Goal: Navigation & Orientation: Find specific page/section

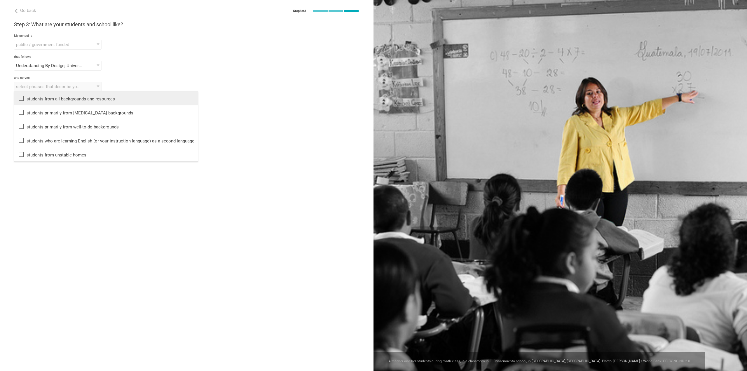
click at [20, 99] on icon at bounding box center [21, 98] width 7 height 7
click at [254, 109] on div "Done" at bounding box center [187, 108] width 374 height 18
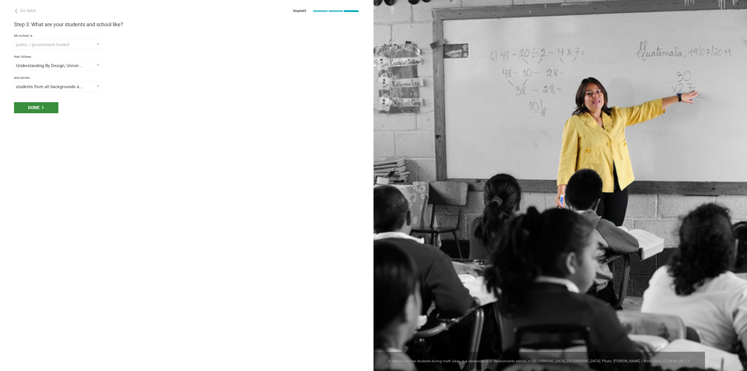
click at [41, 107] on icon at bounding box center [42, 107] width 3 height 3
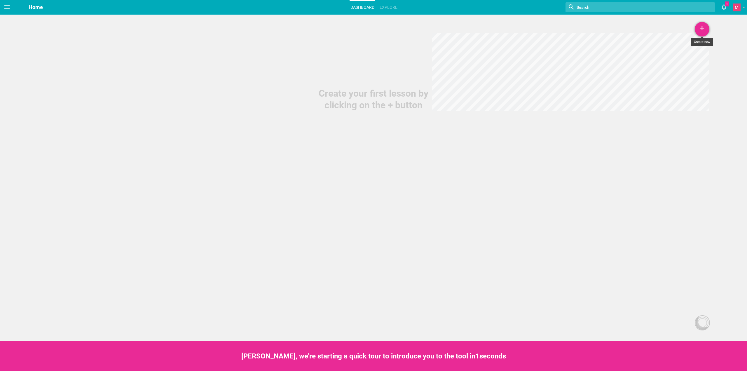
click at [705, 29] on div "+" at bounding box center [702, 29] width 15 height 15
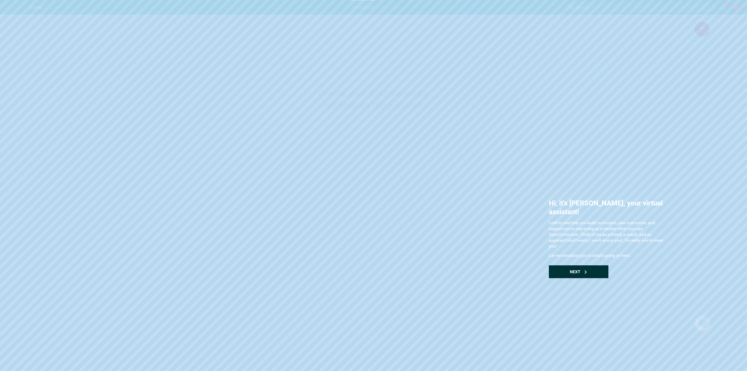
click at [583, 265] on div "Next" at bounding box center [579, 271] width 60 height 13
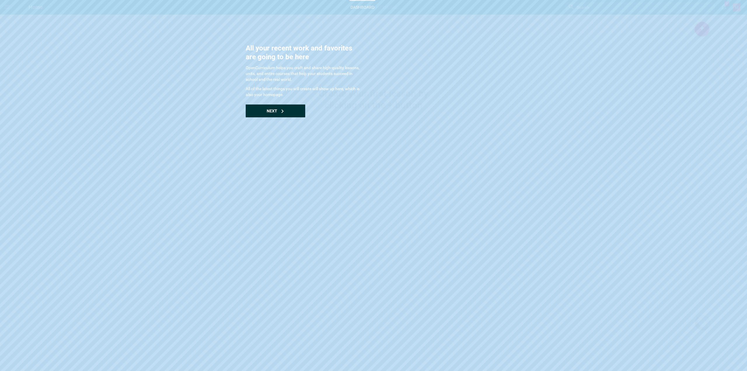
click at [283, 115] on div "Next" at bounding box center [276, 110] width 60 height 13
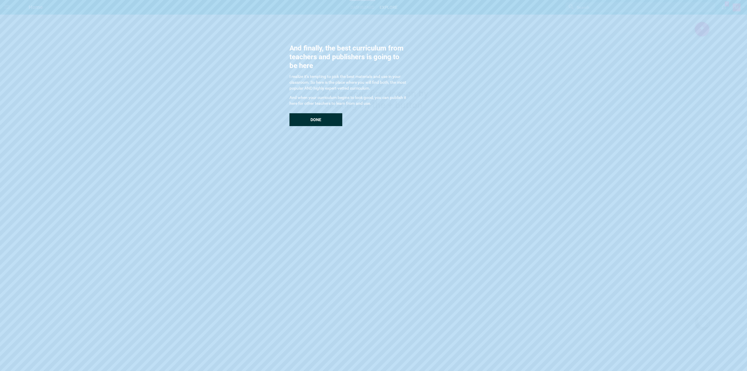
click at [309, 120] on div "Done" at bounding box center [316, 119] width 53 height 13
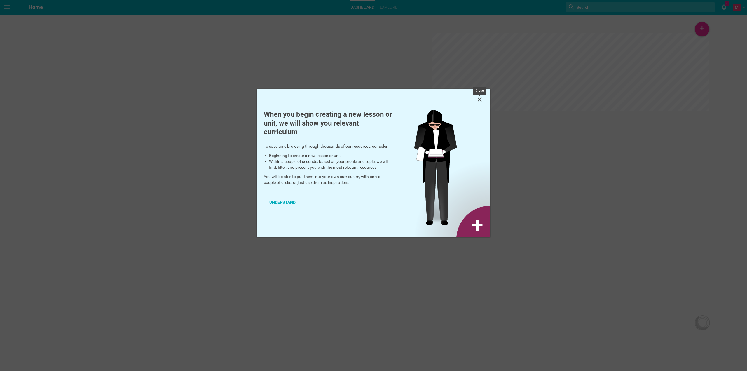
click at [477, 102] on icon at bounding box center [479, 99] width 7 height 7
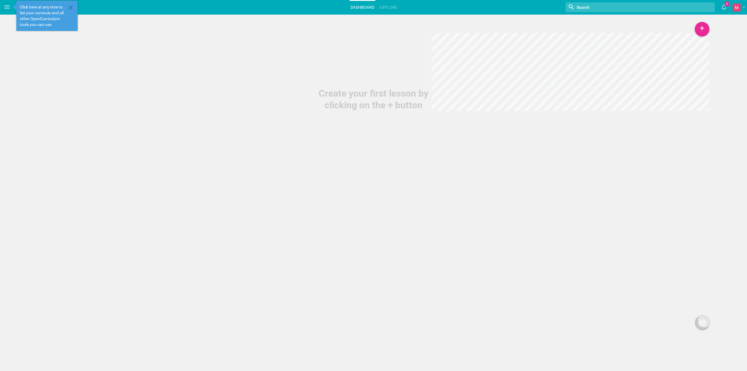
click at [141, 59] on div "Create your first lesson by clicking on the + button" at bounding box center [373, 55] width 747 height 111
click at [72, 9] on icon at bounding box center [70, 7] width 7 height 7
click at [7, 10] on icon at bounding box center [7, 7] width 7 height 7
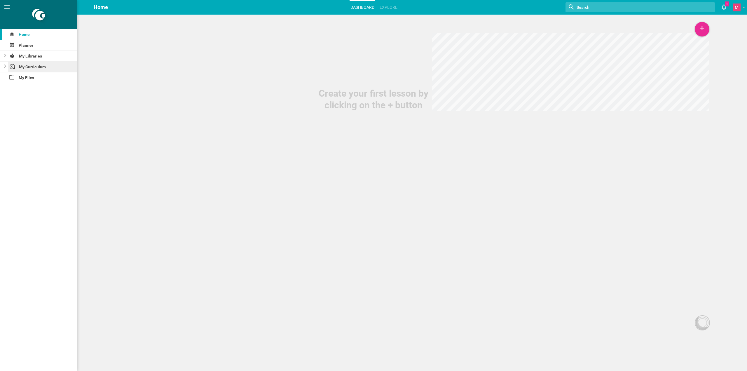
click at [40, 67] on div "My Curriculum" at bounding box center [43, 67] width 70 height 11
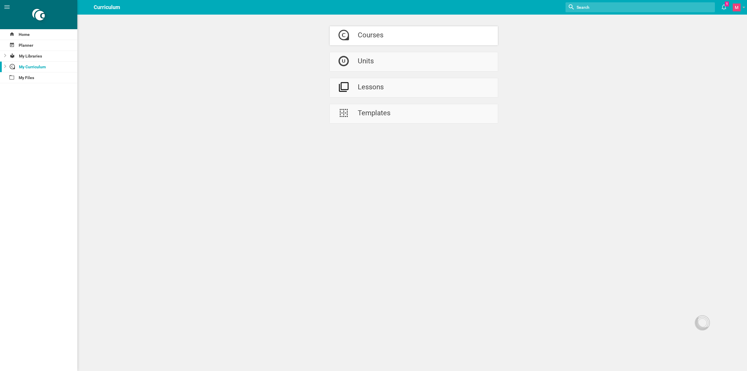
click at [368, 39] on div "Courses" at bounding box center [371, 35] width 26 height 19
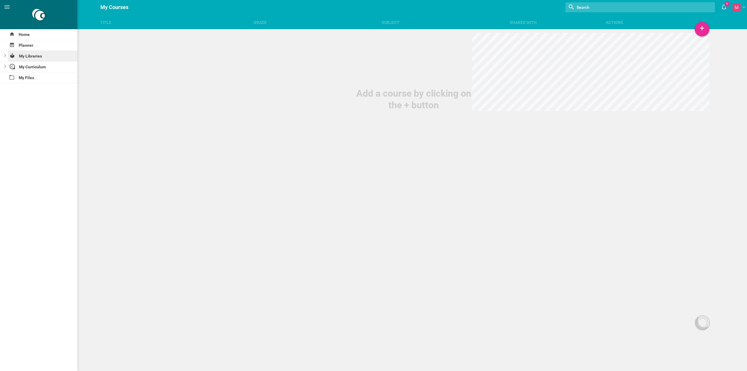
click at [29, 56] on div "My Libraries" at bounding box center [43, 56] width 70 height 11
click at [34, 48] on div "Planner" at bounding box center [38, 45] width 77 height 11
click at [110, 21] on div "Filter..." at bounding box center [106, 21] width 19 height 7
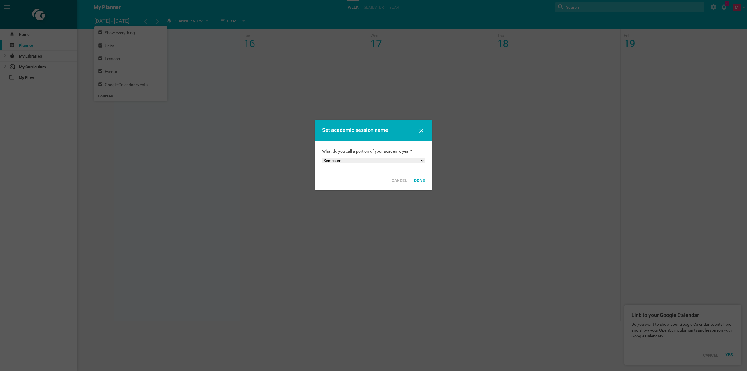
click at [407, 161] on select "Semester Term Quarter Session Period Trimester Other" at bounding box center [373, 161] width 103 height 6
click at [418, 128] on icon at bounding box center [421, 130] width 7 height 7
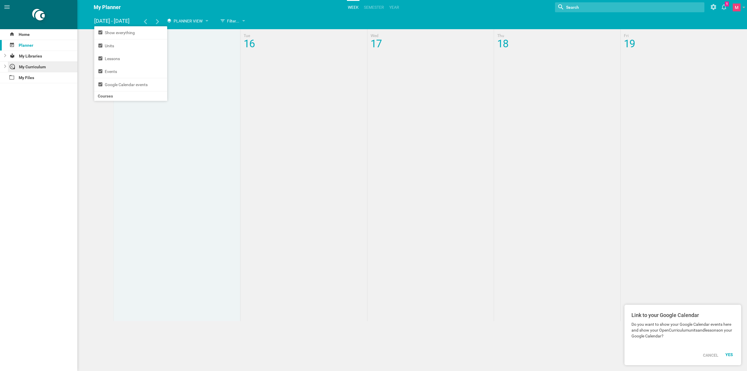
click at [34, 68] on div "My Curriculum" at bounding box center [43, 67] width 70 height 11
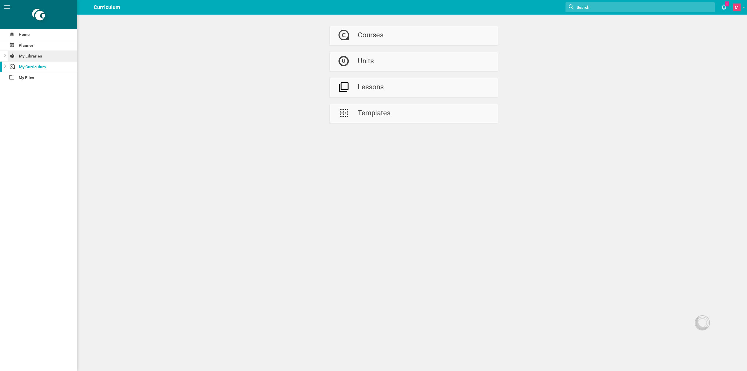
click at [34, 56] on div "My Libraries" at bounding box center [43, 56] width 70 height 11
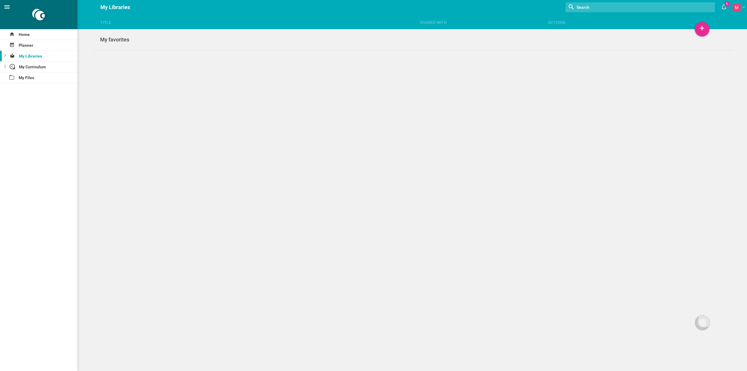
click at [4, 4] on icon at bounding box center [7, 7] width 7 height 7
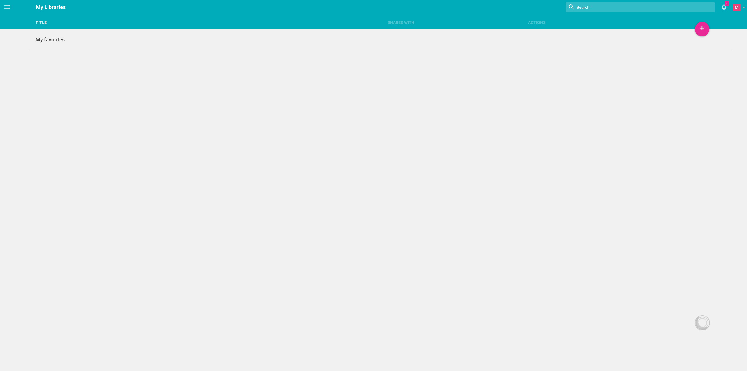
click at [40, 23] on div "Title" at bounding box center [205, 23] width 352 height 6
click at [43, 10] on hgroup "My Libraries" at bounding box center [51, 7] width 30 height 15
click at [49, 6] on hgroup "My Libraries" at bounding box center [51, 7] width 30 height 15
click at [13, 6] on span at bounding box center [7, 7] width 14 height 14
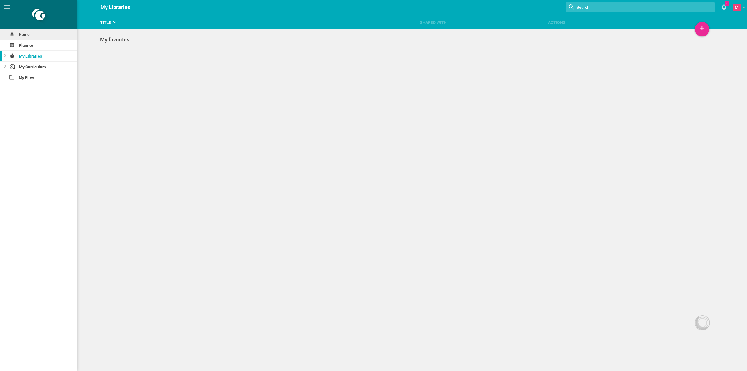
click at [29, 32] on div "Home" at bounding box center [38, 34] width 77 height 11
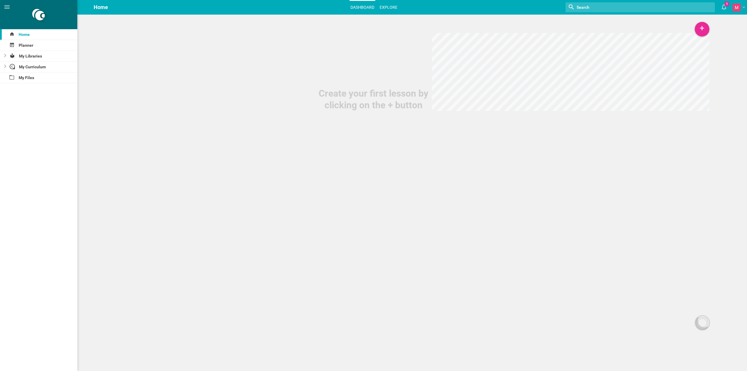
click at [380, 6] on link "Explore" at bounding box center [389, 7] width 20 height 13
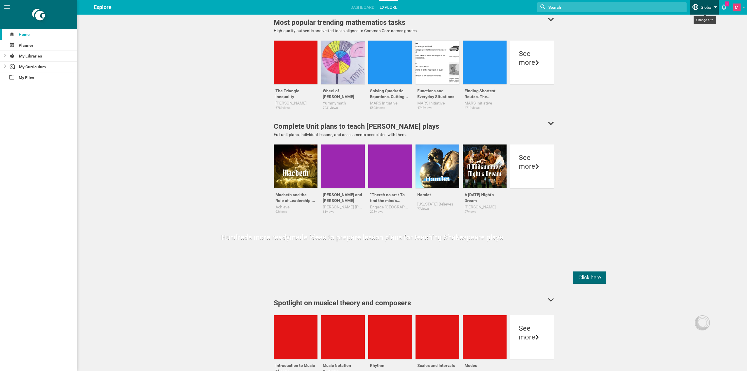
click at [706, 5] on span "Global" at bounding box center [707, 5] width 12 height 10
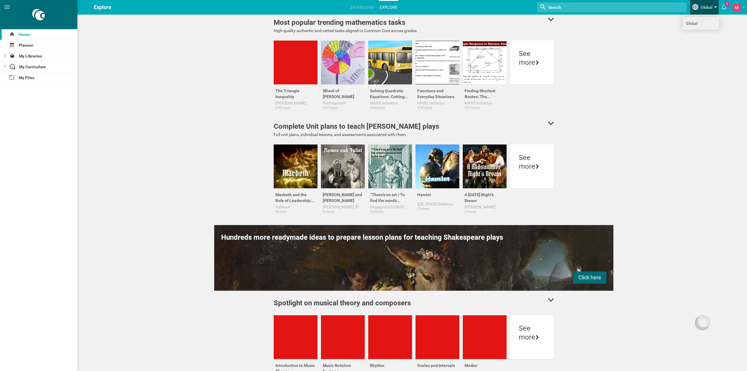
click at [697, 26] on link "Global" at bounding box center [701, 23] width 36 height 13
click at [687, 21] on link "Global" at bounding box center [701, 23] width 36 height 13
click at [22, 46] on div "Planner" at bounding box center [38, 45] width 77 height 11
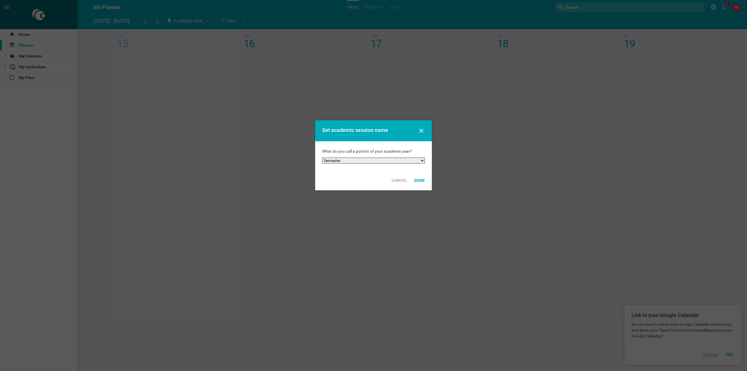
click at [416, 161] on select "Semester Term Quarter Session Period Trimester Other" at bounding box center [373, 161] width 103 height 6
select select "term"
click at [322, 158] on select "Semester Term Quarter Session Period Trimester Other" at bounding box center [373, 161] width 103 height 6
click at [423, 179] on div "Done" at bounding box center [420, 180] width 18 height 13
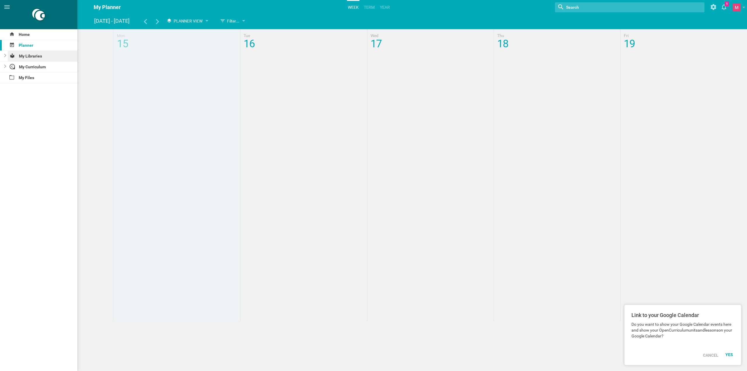
click at [37, 55] on div "My Libraries" at bounding box center [43, 56] width 70 height 11
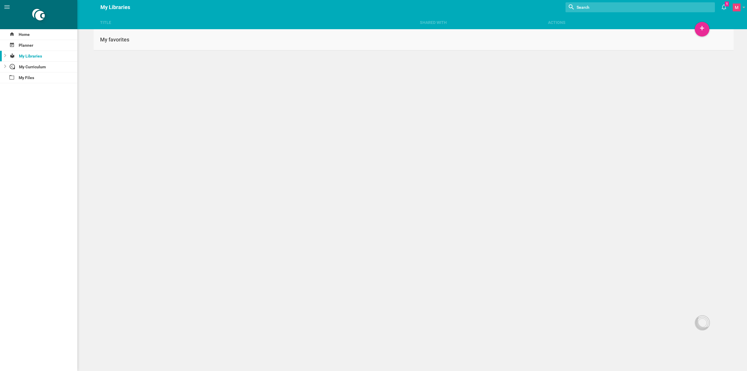
click at [108, 37] on div "My favorites" at bounding box center [254, 39] width 320 height 7
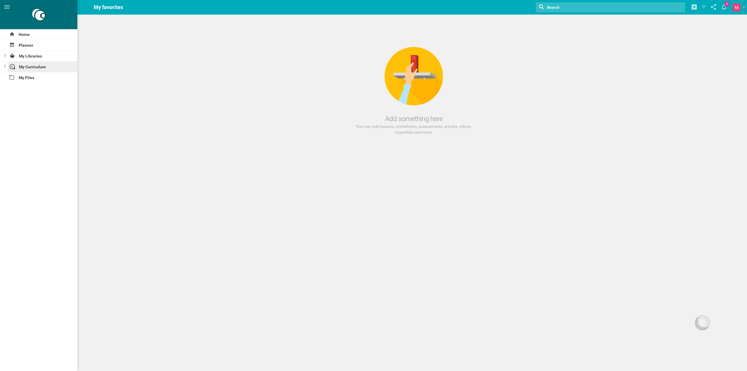
click at [47, 64] on div "My Curriculum" at bounding box center [43, 67] width 70 height 11
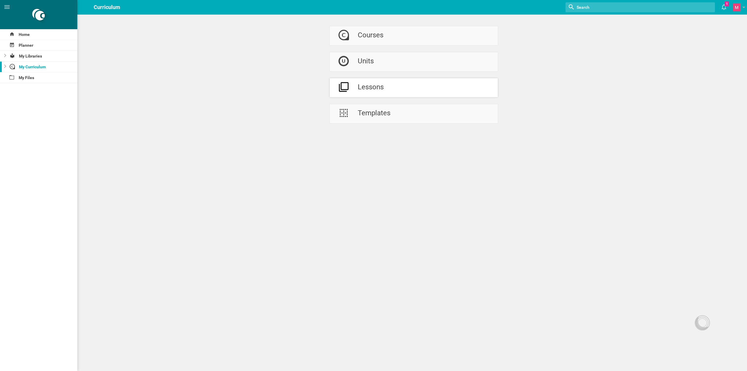
click at [354, 84] on div at bounding box center [344, 87] width 28 height 19
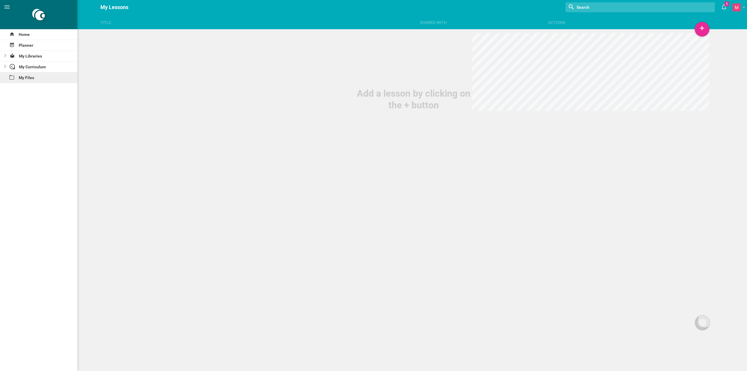
click at [25, 79] on div "My Files" at bounding box center [38, 77] width 77 height 11
click at [32, 43] on div "Planner" at bounding box center [38, 45] width 77 height 11
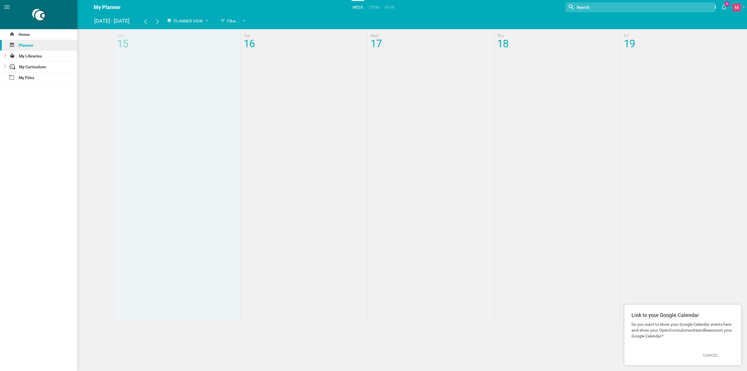
click at [26, 45] on div "Planner" at bounding box center [38, 45] width 77 height 11
click at [24, 45] on div "Planner" at bounding box center [38, 45] width 77 height 11
click at [32, 66] on div "My Curriculum" at bounding box center [43, 67] width 70 height 11
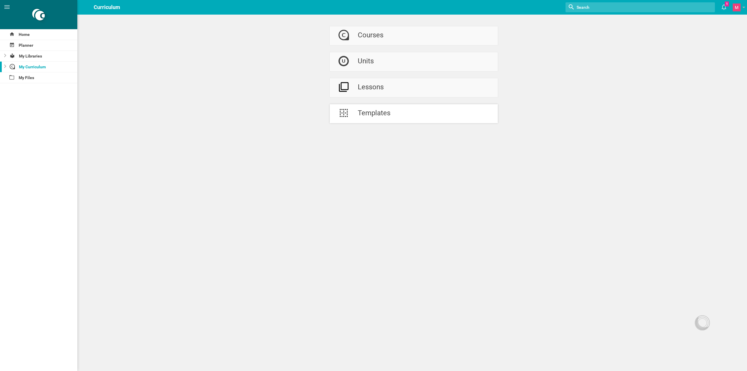
click at [381, 118] on div "Templates" at bounding box center [374, 113] width 33 height 19
